Goal: Task Accomplishment & Management: Use online tool/utility

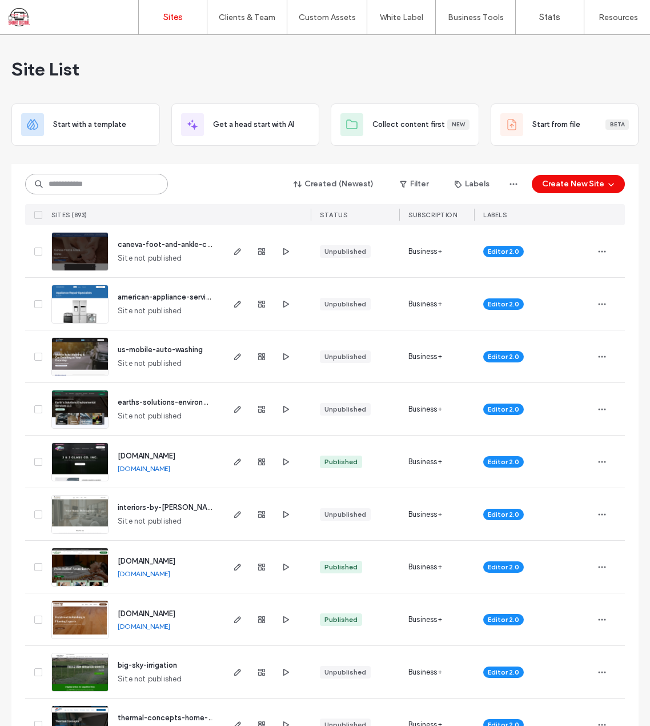
click at [123, 182] on input at bounding box center [96, 184] width 143 height 21
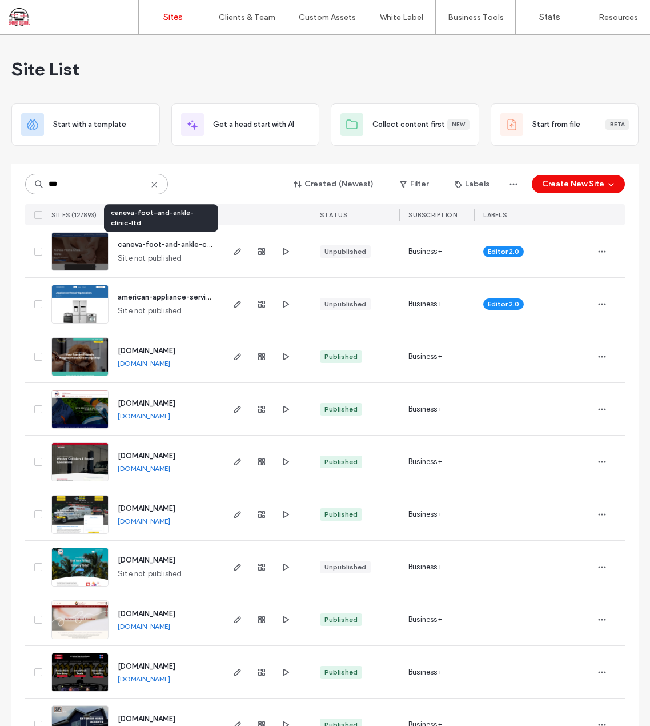
type input "***"
click at [185, 242] on span "caneva-foot-and-ankle-clinic-ltd" at bounding box center [176, 244] width 116 height 9
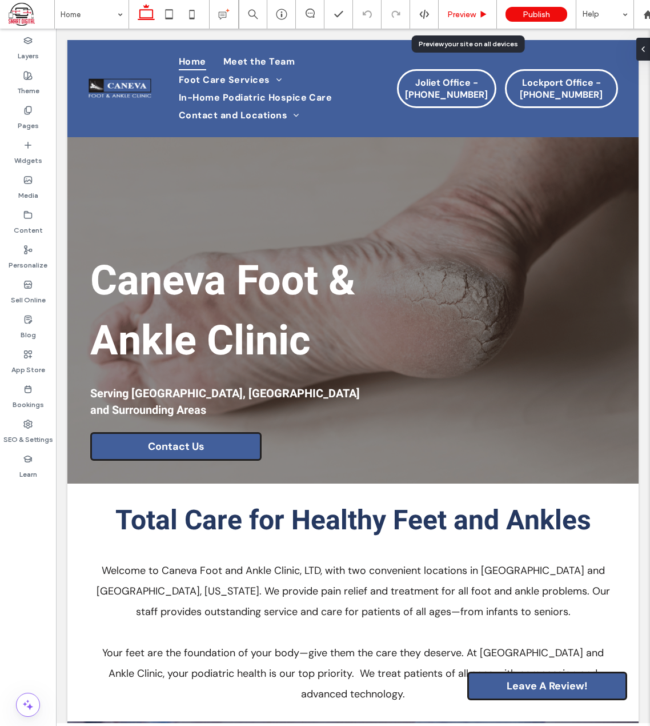
click at [458, 10] on span "Preview" at bounding box center [461, 15] width 29 height 10
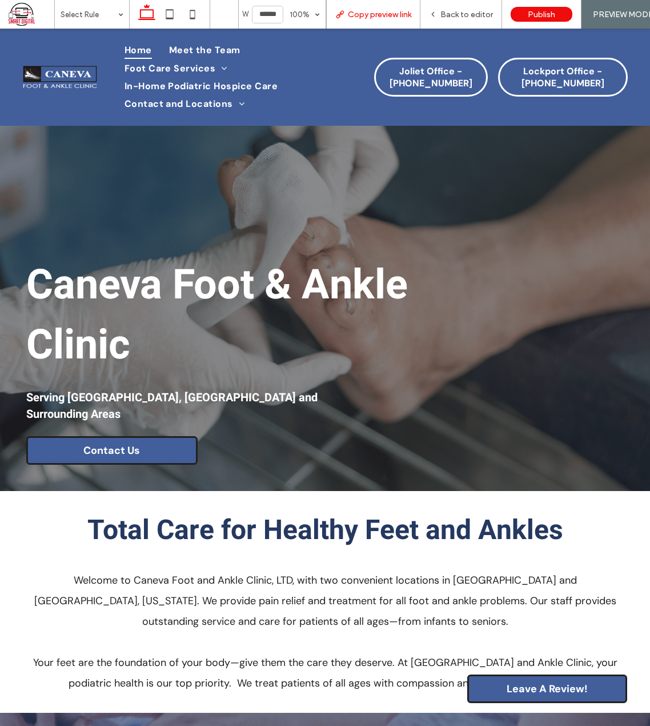
click at [387, 15] on span "Copy preview link" at bounding box center [379, 15] width 63 height 10
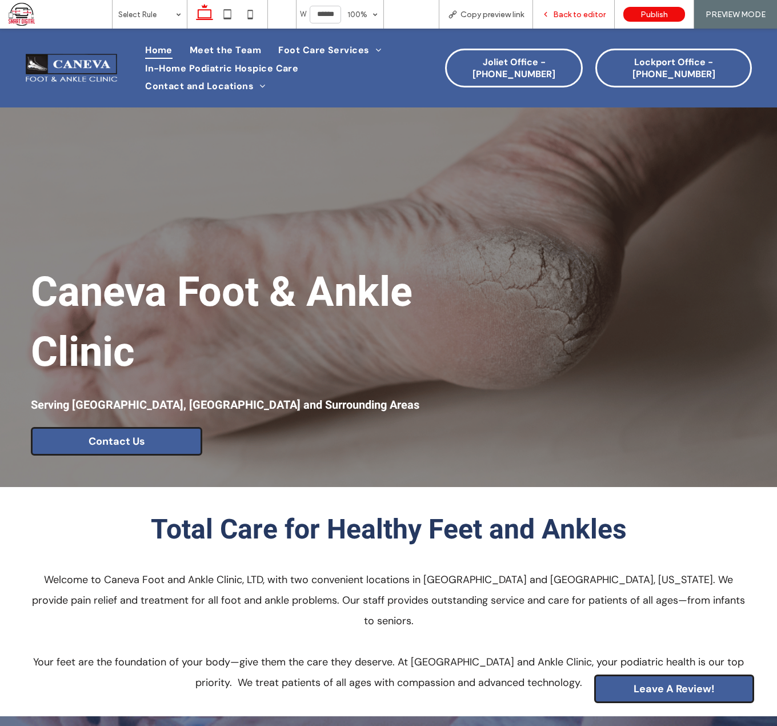
click at [577, 11] on span "Back to editor" at bounding box center [579, 15] width 53 height 10
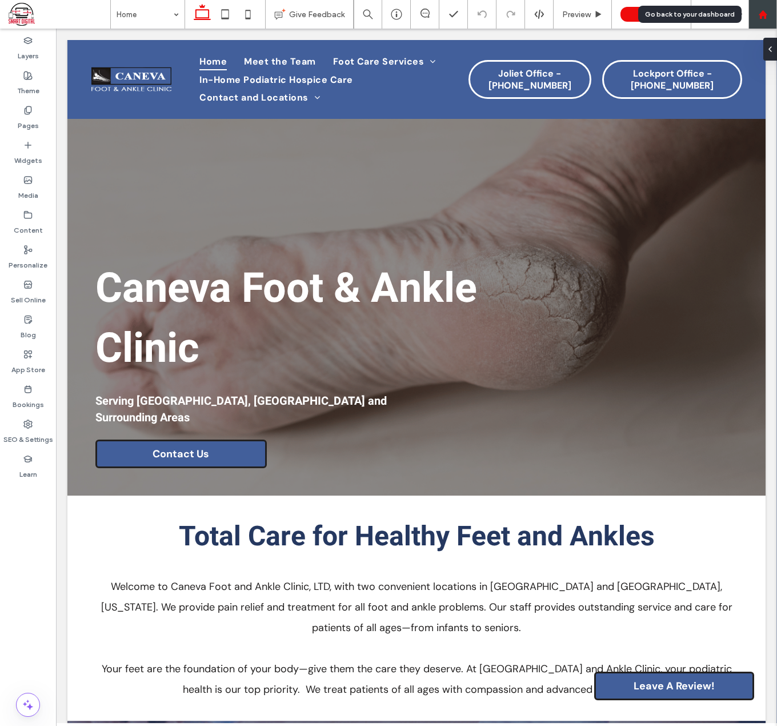
click at [650, 12] on use at bounding box center [762, 14] width 9 height 9
